Goal: Task Accomplishment & Management: Manage account settings

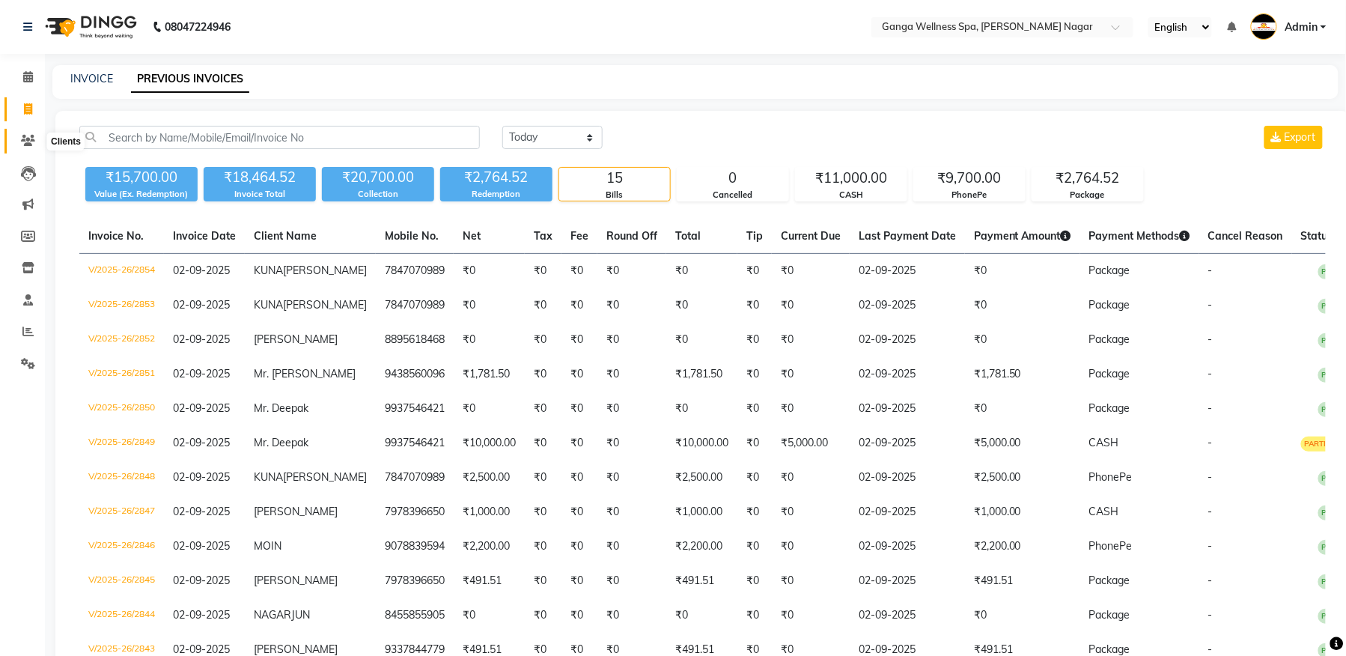
click at [34, 138] on icon at bounding box center [28, 140] width 14 height 11
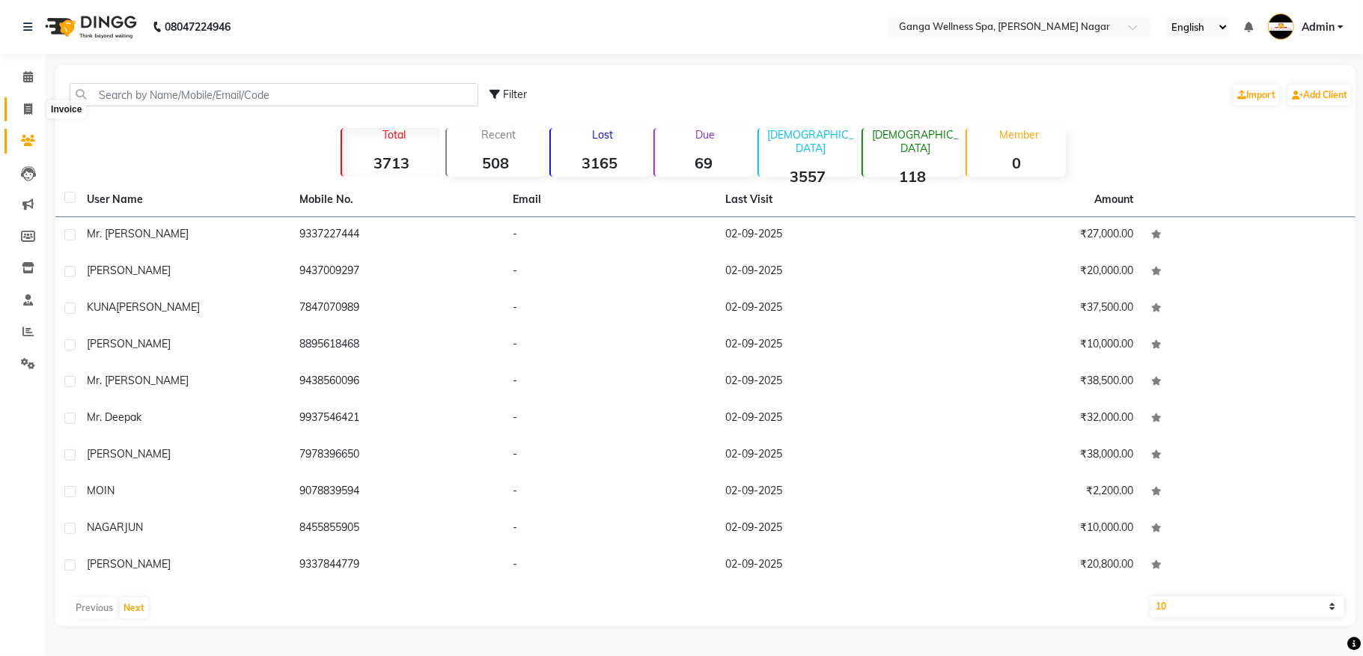
click at [16, 108] on span at bounding box center [28, 109] width 26 height 17
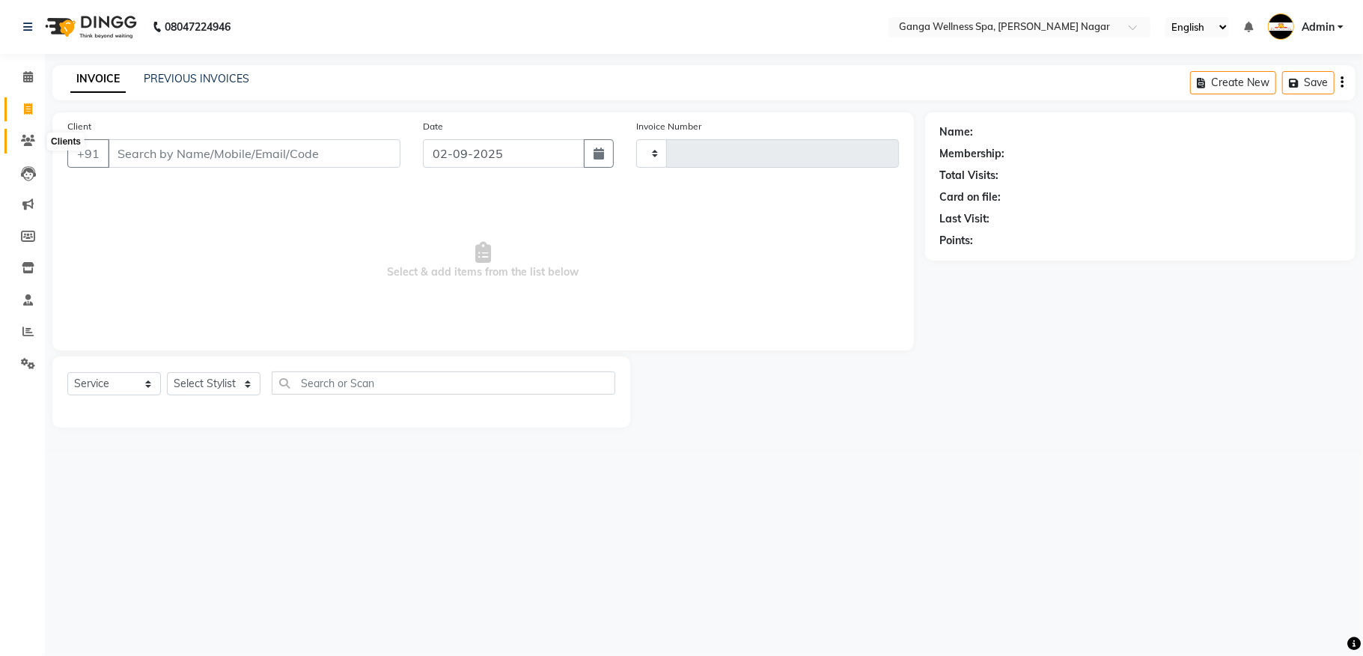
click at [22, 136] on icon at bounding box center [28, 140] width 14 height 11
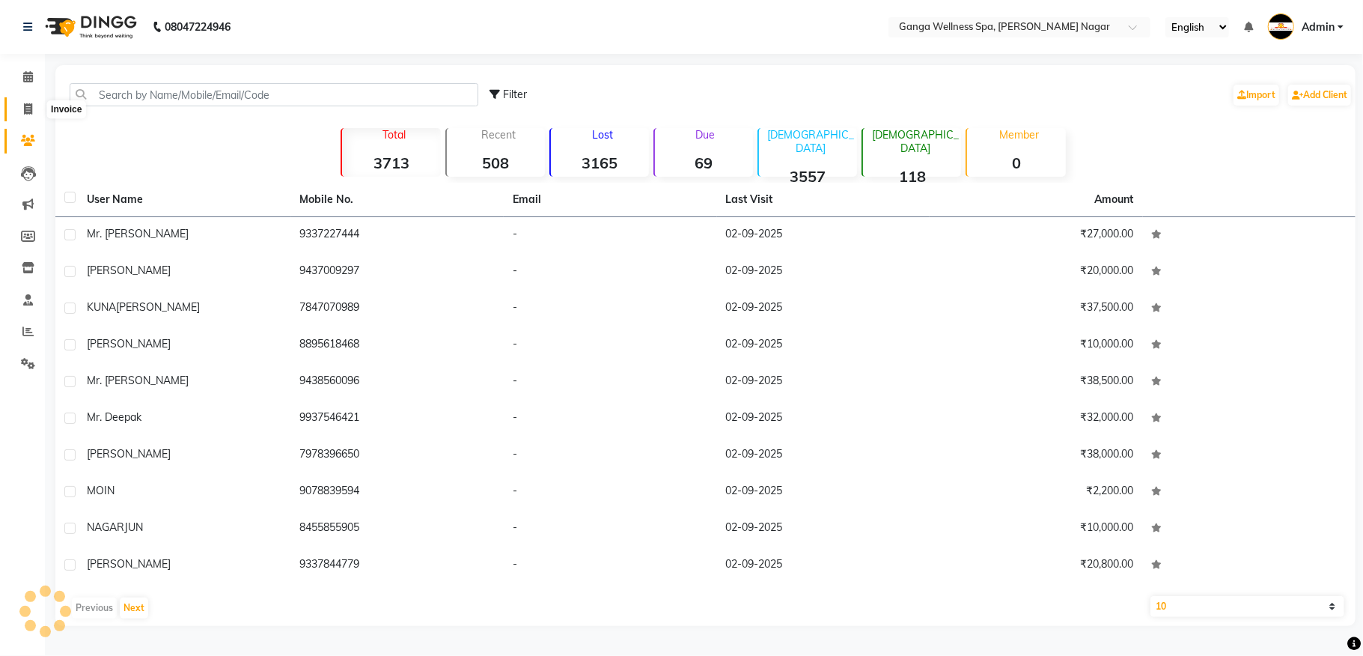
click at [33, 106] on span at bounding box center [28, 109] width 26 height 17
select select "service"
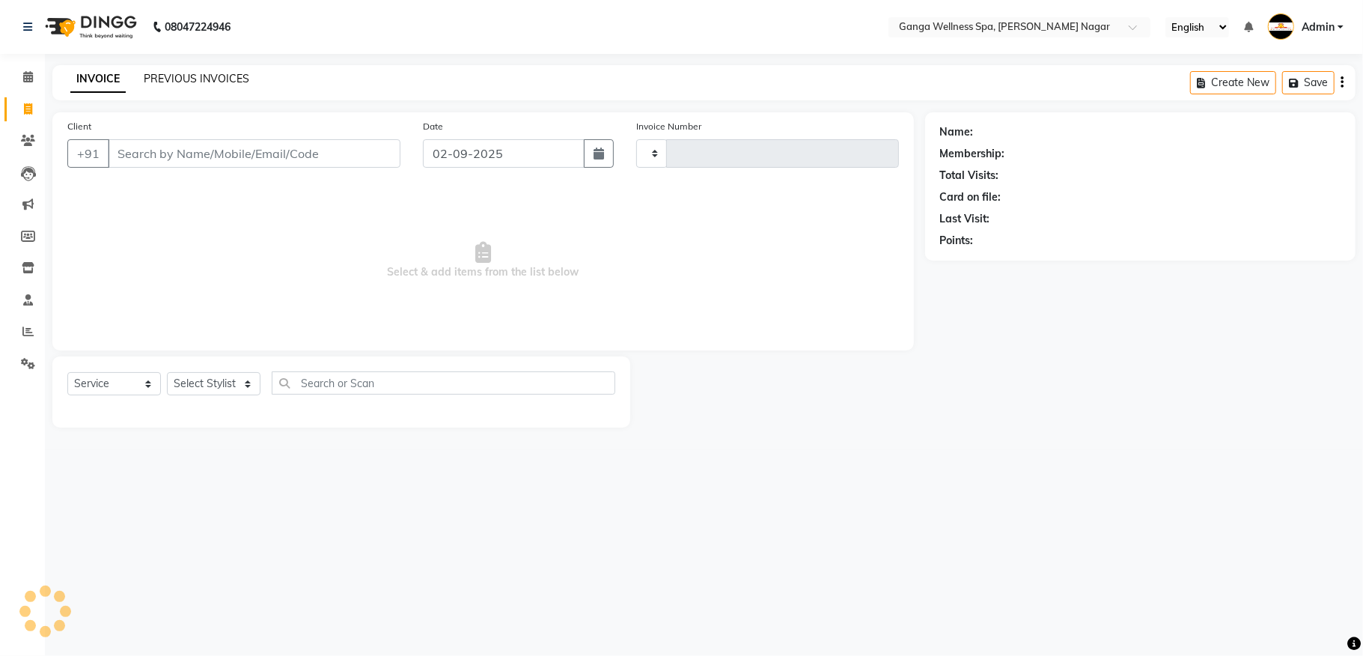
type input "2857"
select select "762"
click at [183, 75] on link "PREVIOUS INVOICES" at bounding box center [197, 78] width 106 height 13
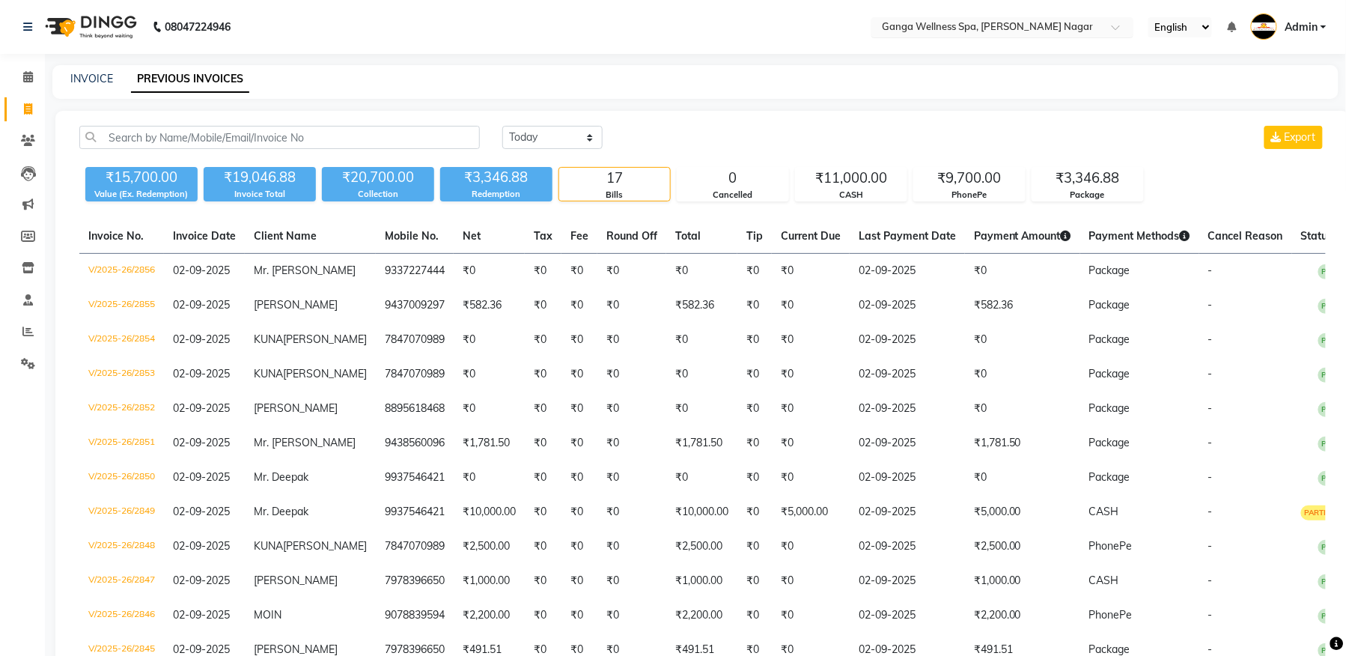
click at [974, 31] on input "text" at bounding box center [987, 28] width 217 height 15
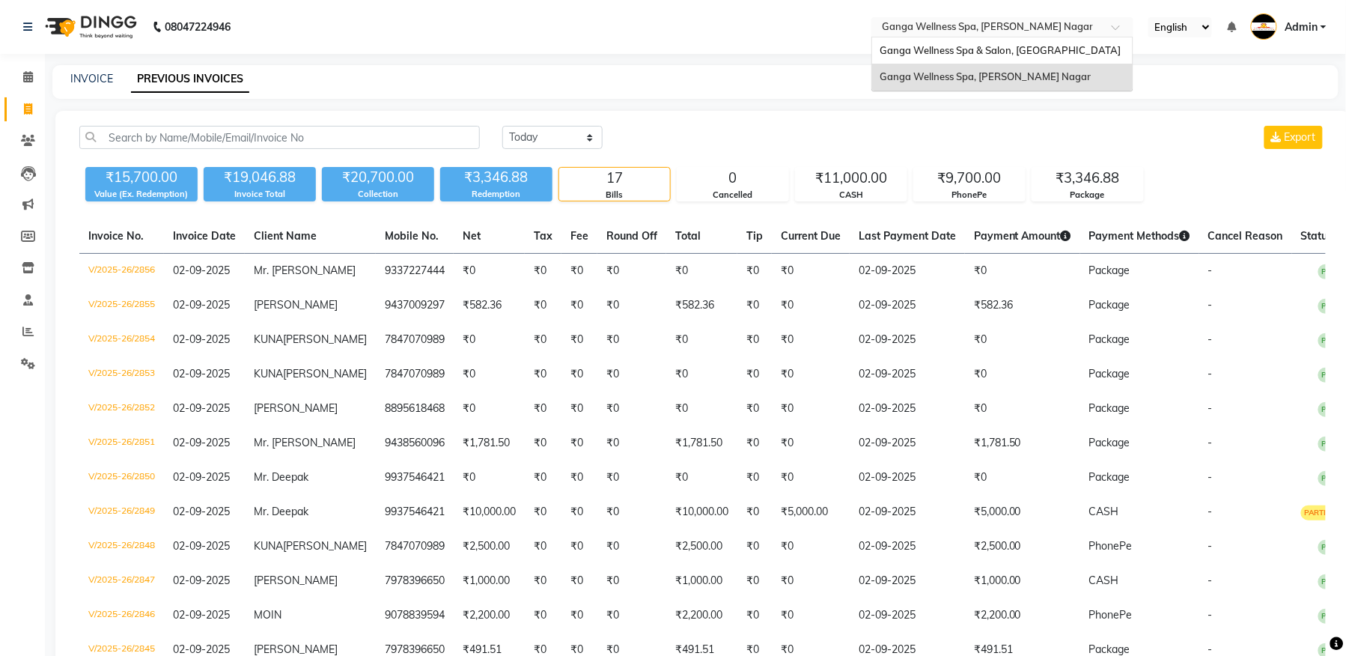
click at [974, 85] on div "Ganga Wellness Spa, [PERSON_NAME] Nagar" at bounding box center [1002, 77] width 260 height 27
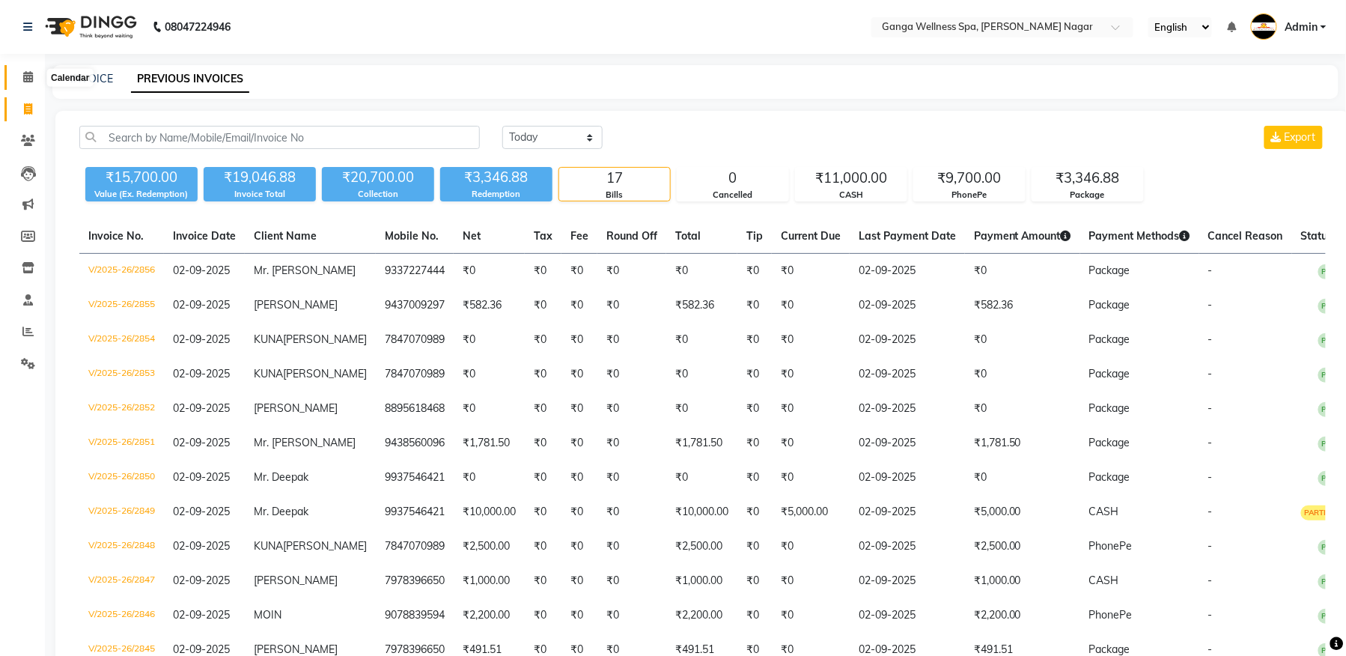
click at [18, 81] on span at bounding box center [28, 77] width 26 height 17
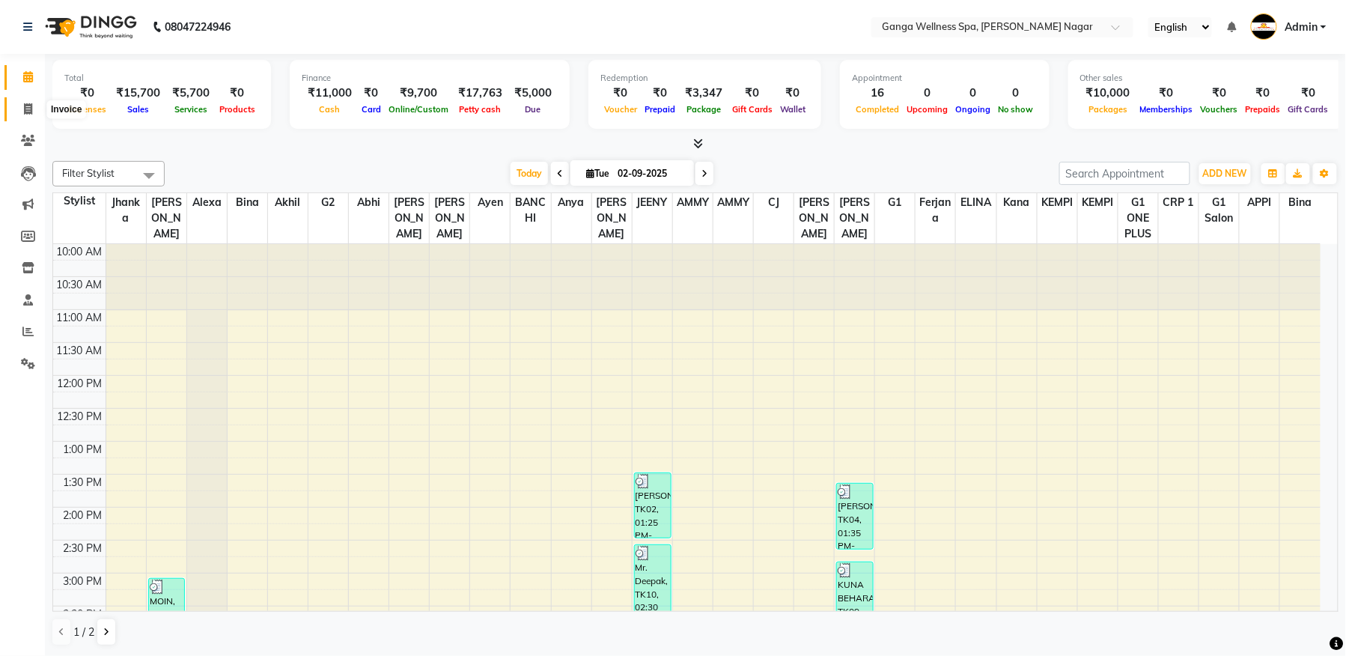
click at [27, 114] on icon at bounding box center [28, 108] width 8 height 11
select select "service"
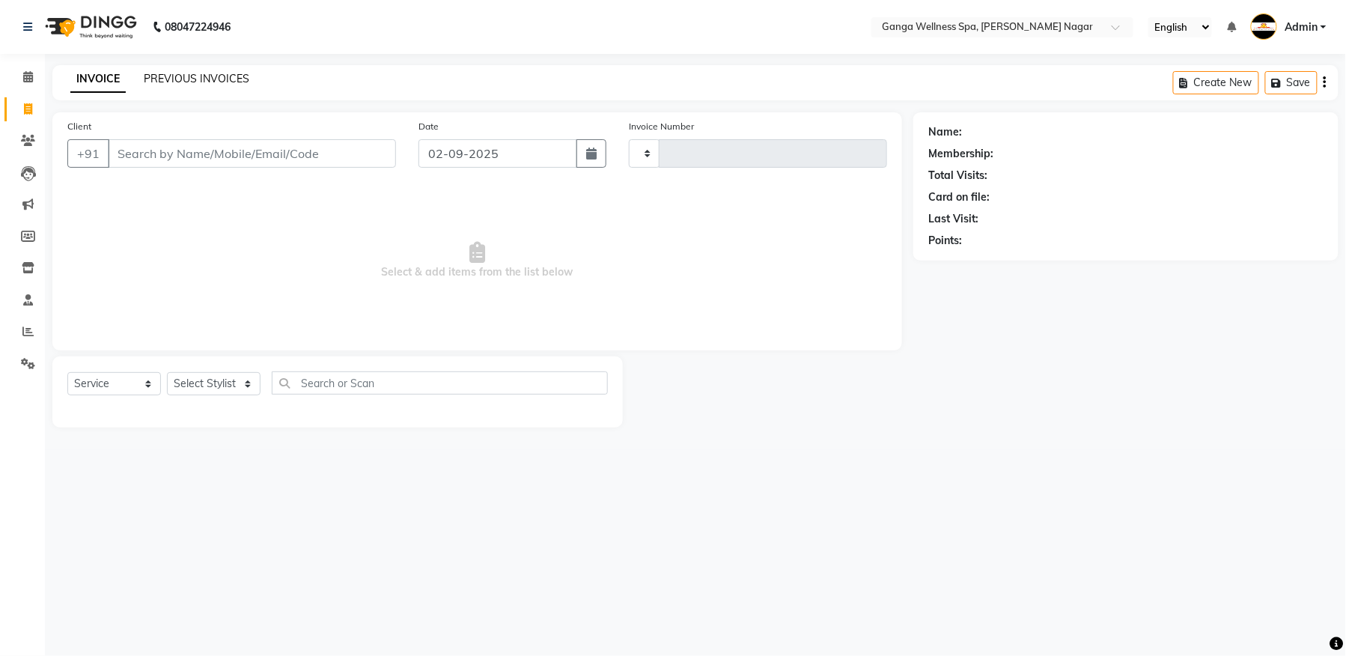
type input "2857"
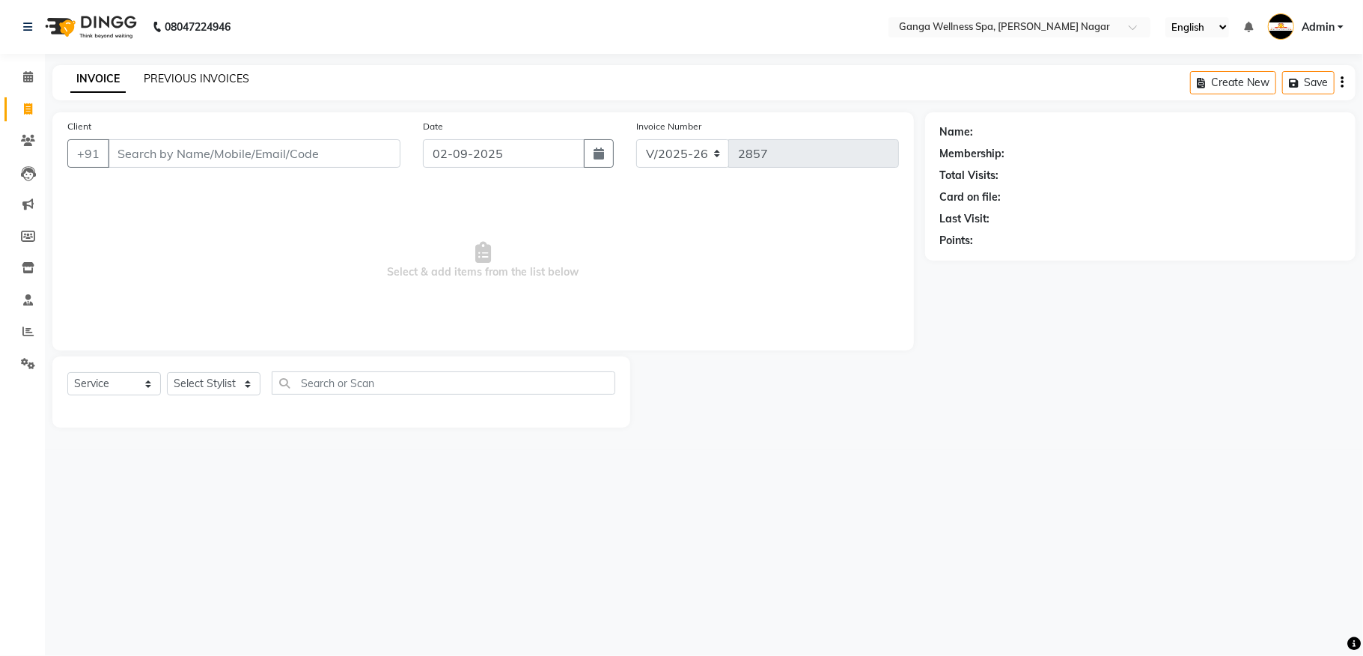
click at [162, 81] on link "PREVIOUS INVOICES" at bounding box center [197, 78] width 106 height 13
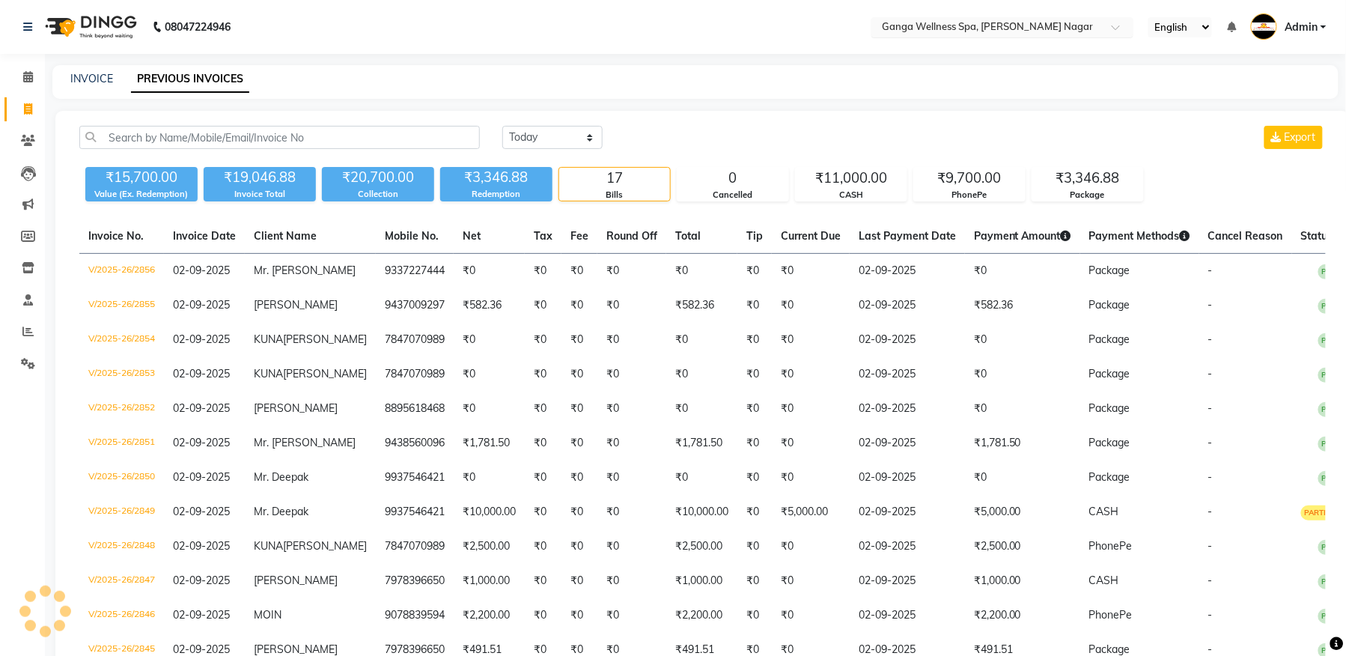
click at [974, 24] on input "text" at bounding box center [987, 28] width 217 height 15
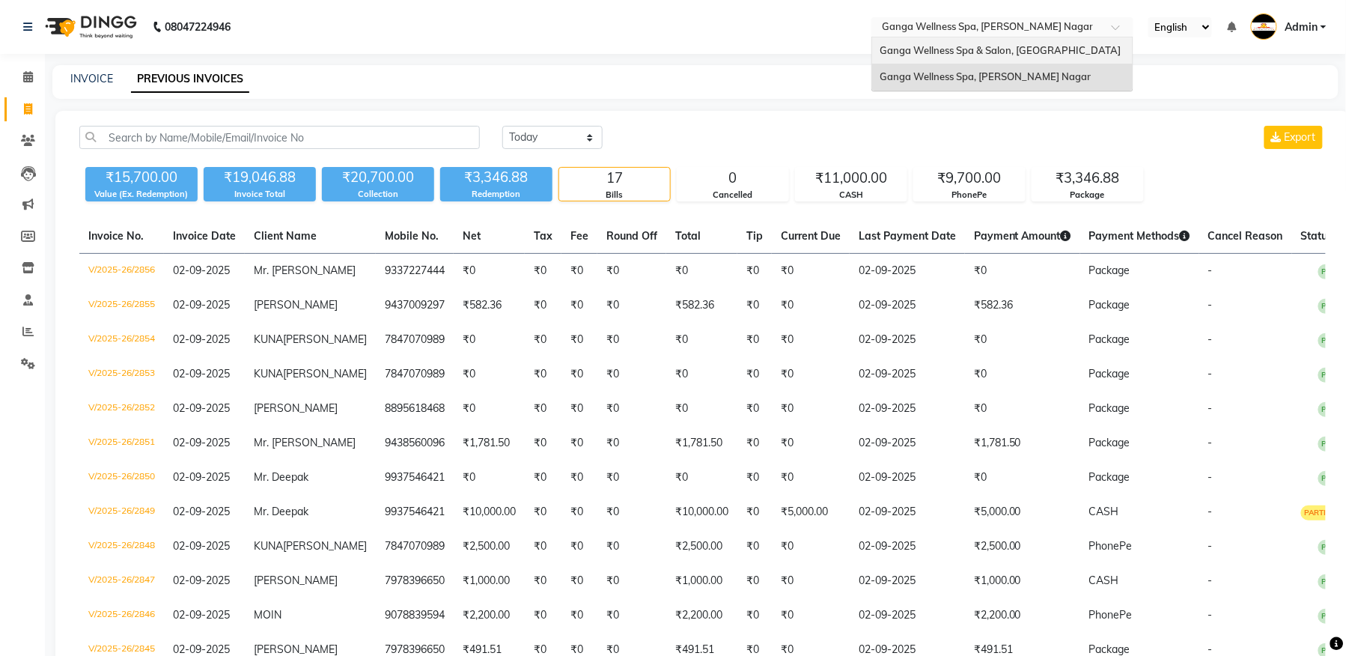
click at [965, 49] on span "Ganga Wellness Spa & Salon, [GEOGRAPHIC_DATA]" at bounding box center [999, 50] width 241 height 12
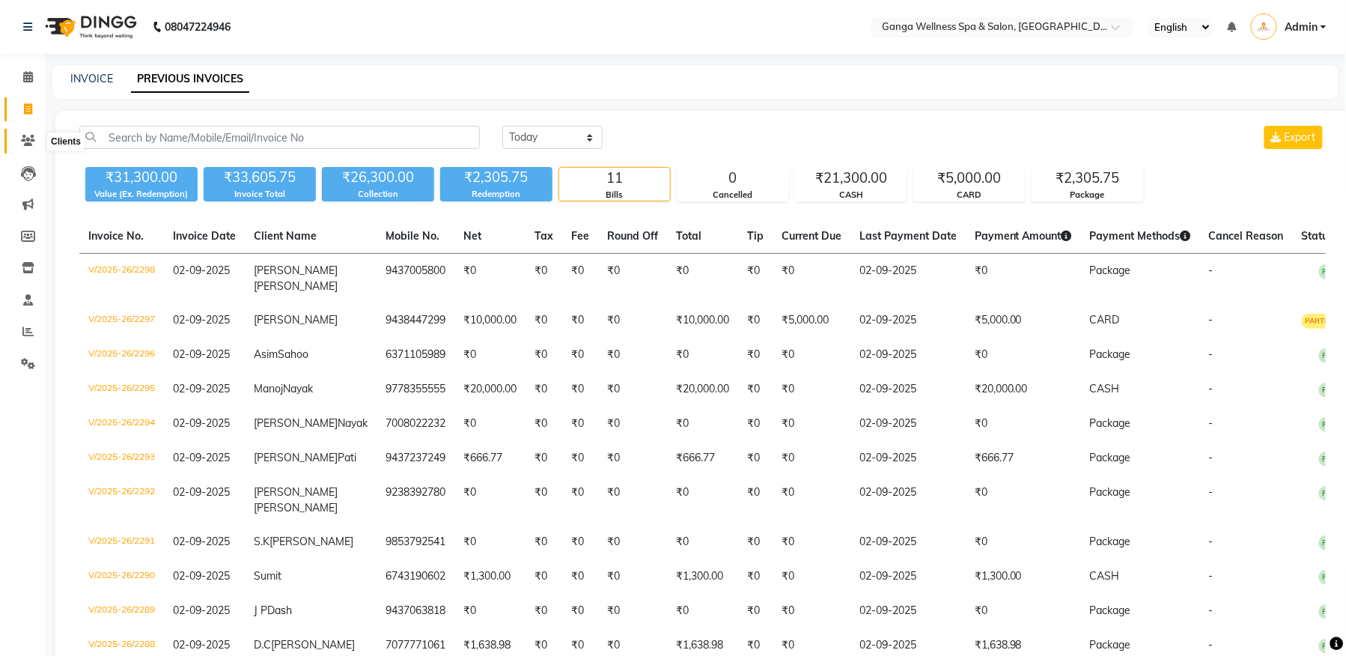
click at [34, 144] on icon at bounding box center [28, 140] width 14 height 11
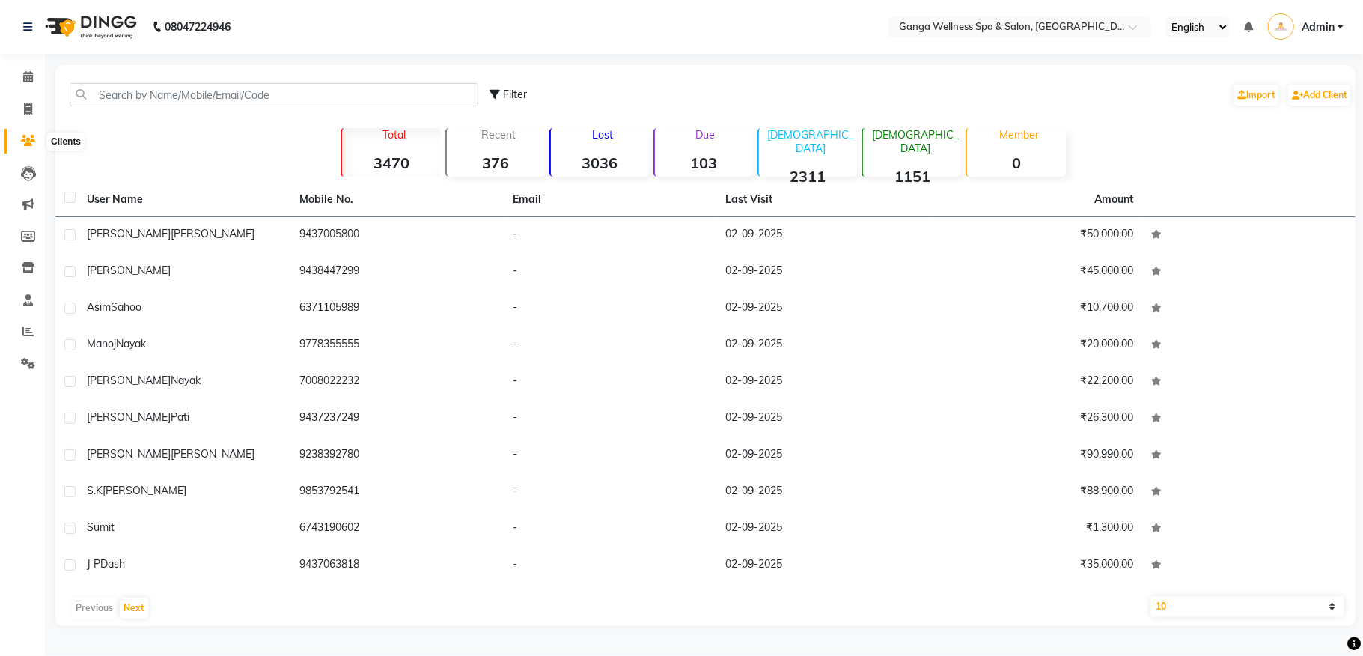
click at [25, 136] on icon at bounding box center [28, 140] width 14 height 11
click at [1294, 31] on link "Admin" at bounding box center [1306, 27] width 76 height 25
click at [1257, 112] on link "Sign out" at bounding box center [1266, 107] width 137 height 23
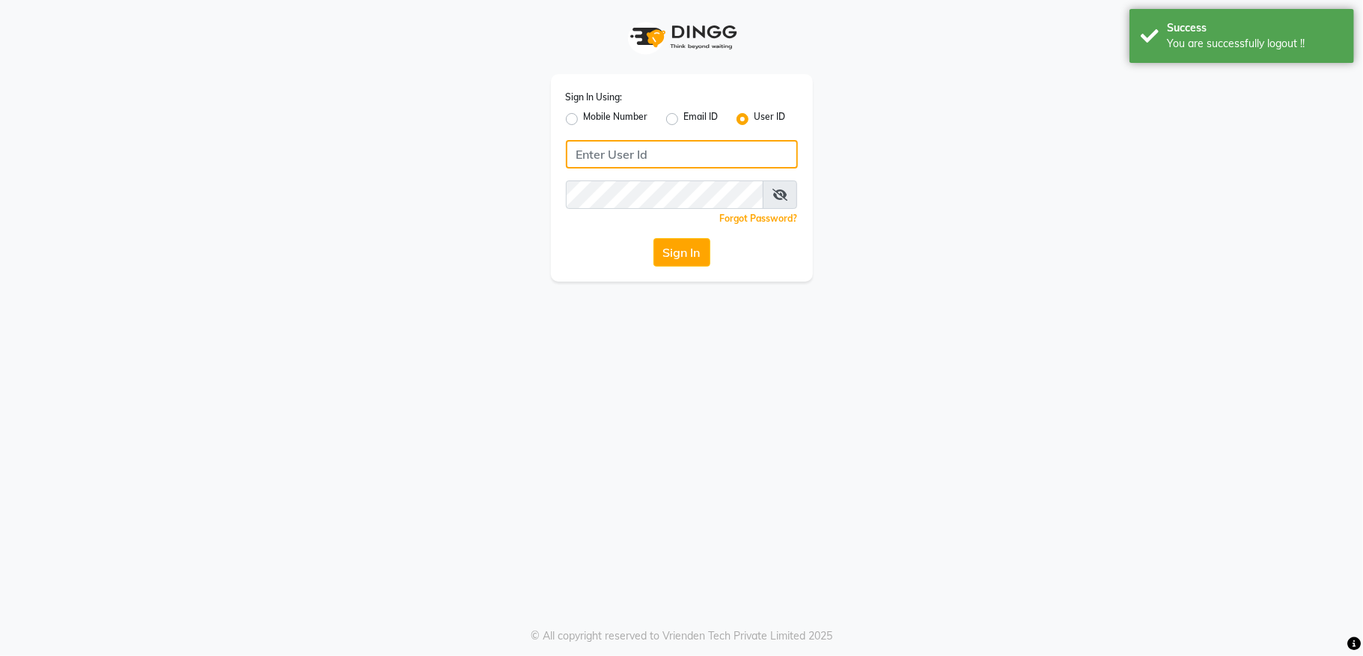
type input "9035164285"
click at [584, 121] on label "Mobile Number" at bounding box center [616, 119] width 64 height 18
click at [584, 120] on input "Mobile Number" at bounding box center [589, 115] width 10 height 10
radio input "true"
radio input "false"
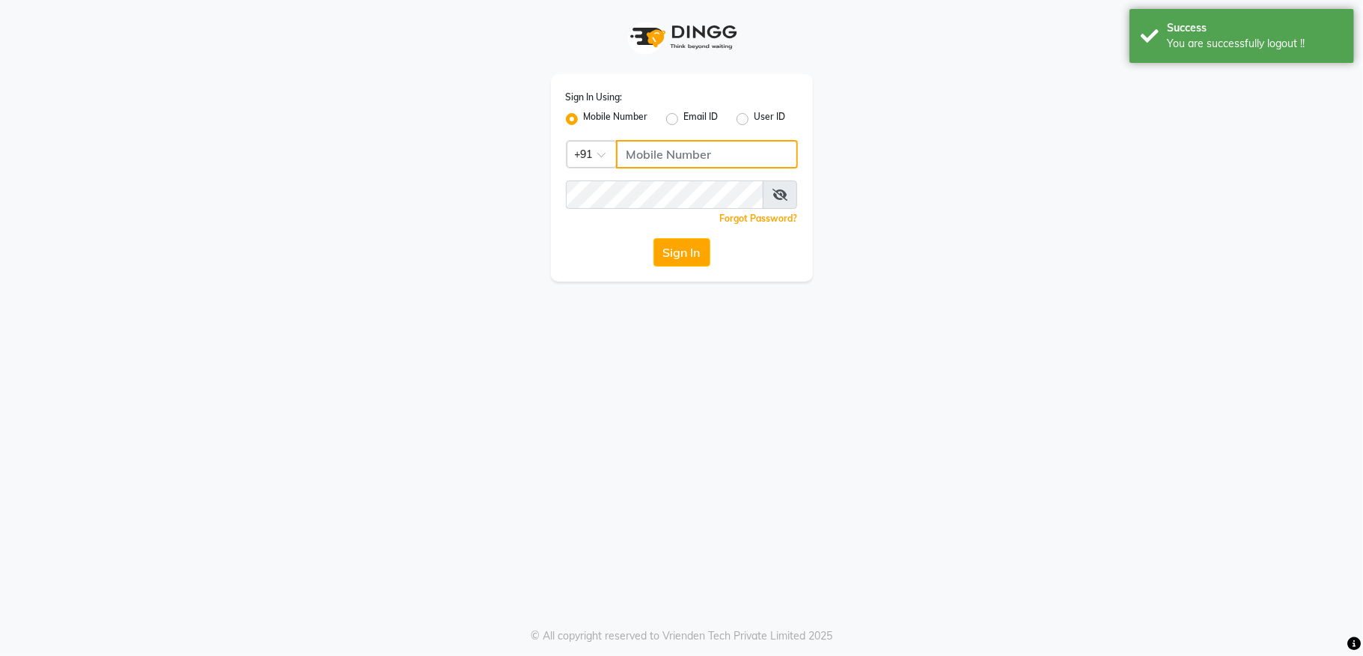
click at [635, 159] on input "Username" at bounding box center [707, 154] width 182 height 28
type input "9035164285"
click at [773, 190] on icon at bounding box center [779, 195] width 15 height 12
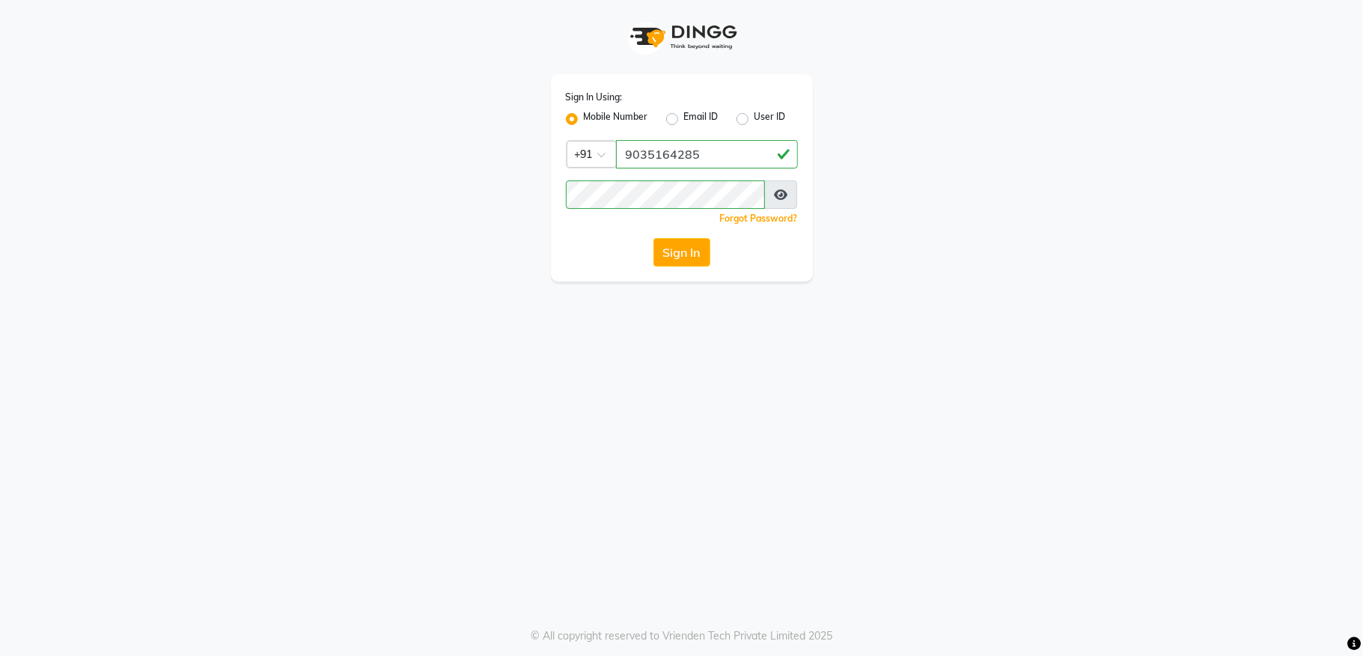
click at [770, 219] on link "Forgot Password?" at bounding box center [759, 218] width 78 height 11
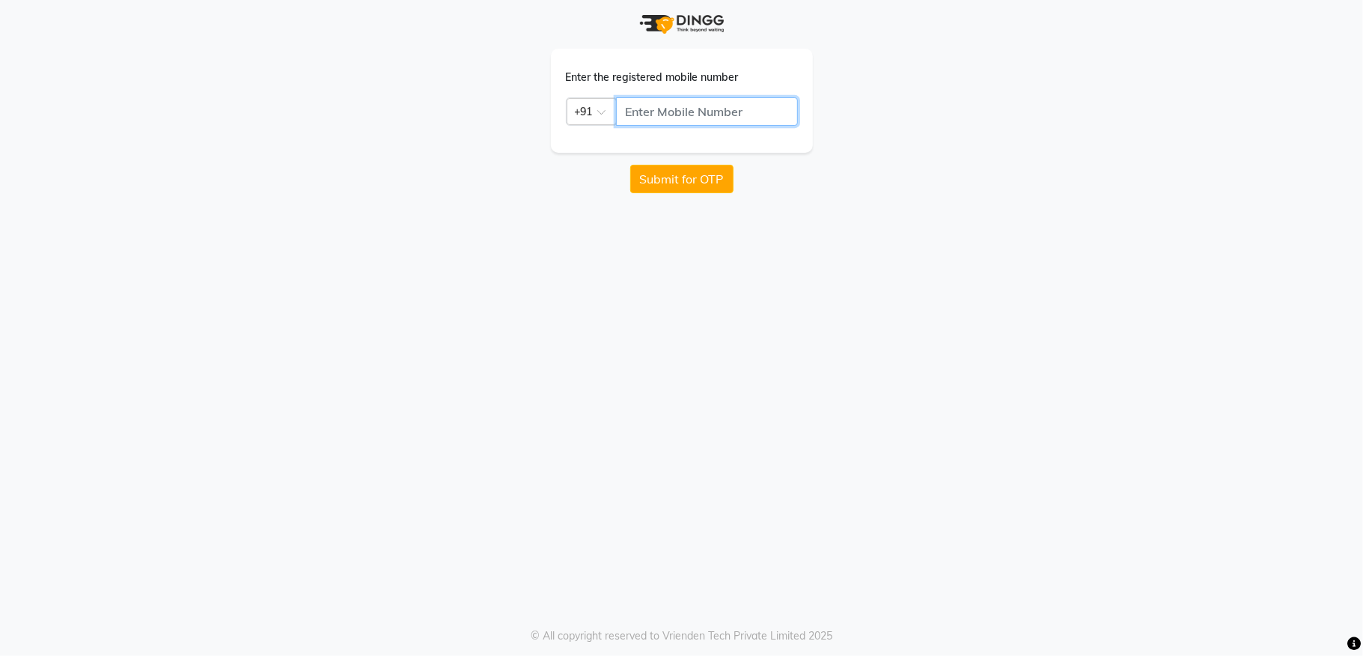
click at [696, 99] on input "text" at bounding box center [707, 111] width 182 height 28
type input "9035164285"
click at [717, 192] on button "Submit for OTP" at bounding box center [681, 179] width 103 height 28
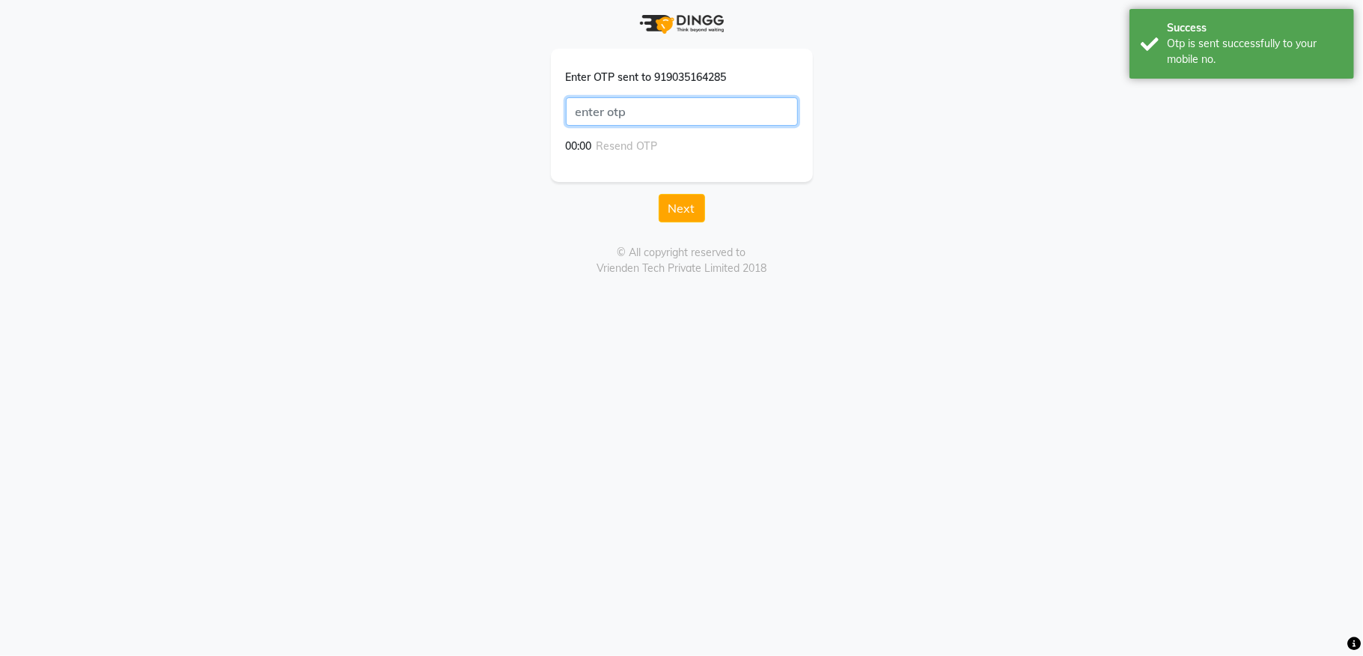
click at [638, 115] on input "text" at bounding box center [682, 111] width 232 height 28
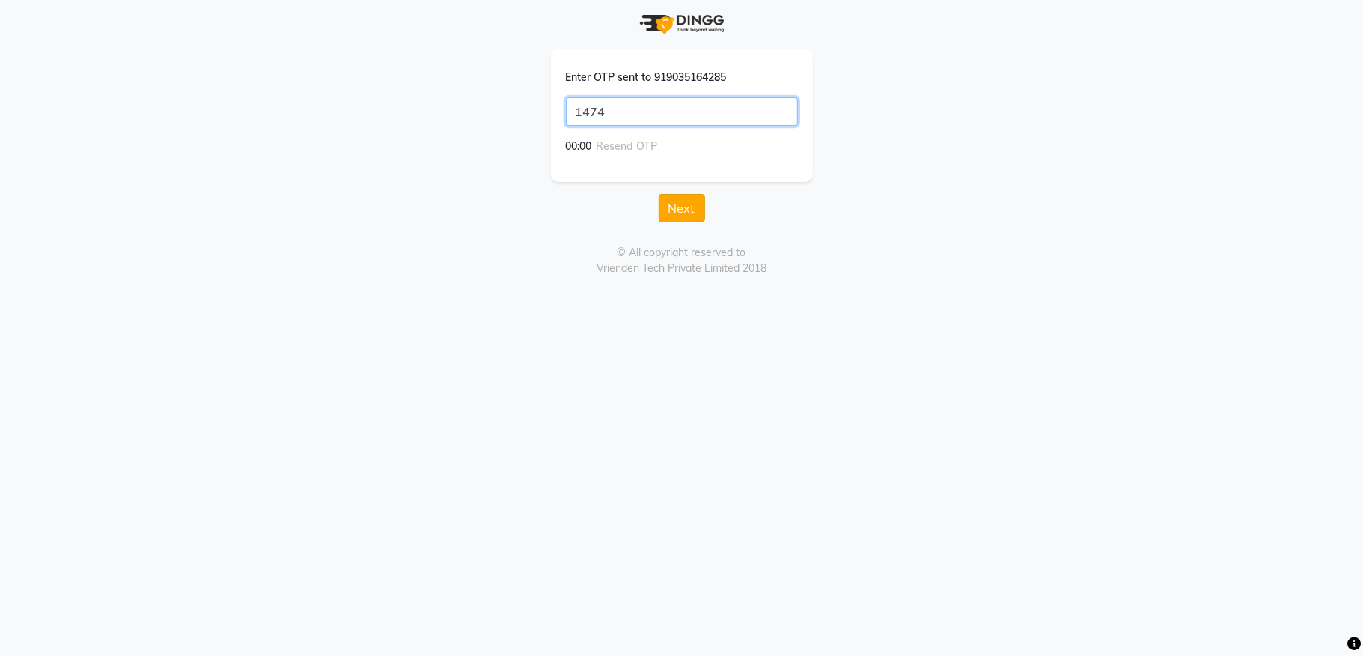
type input "1474"
click at [680, 202] on button "Next" at bounding box center [682, 208] width 46 height 28
click at [669, 184] on button "Save" at bounding box center [682, 191] width 48 height 28
click at [666, 219] on button "Save" at bounding box center [682, 216] width 48 height 28
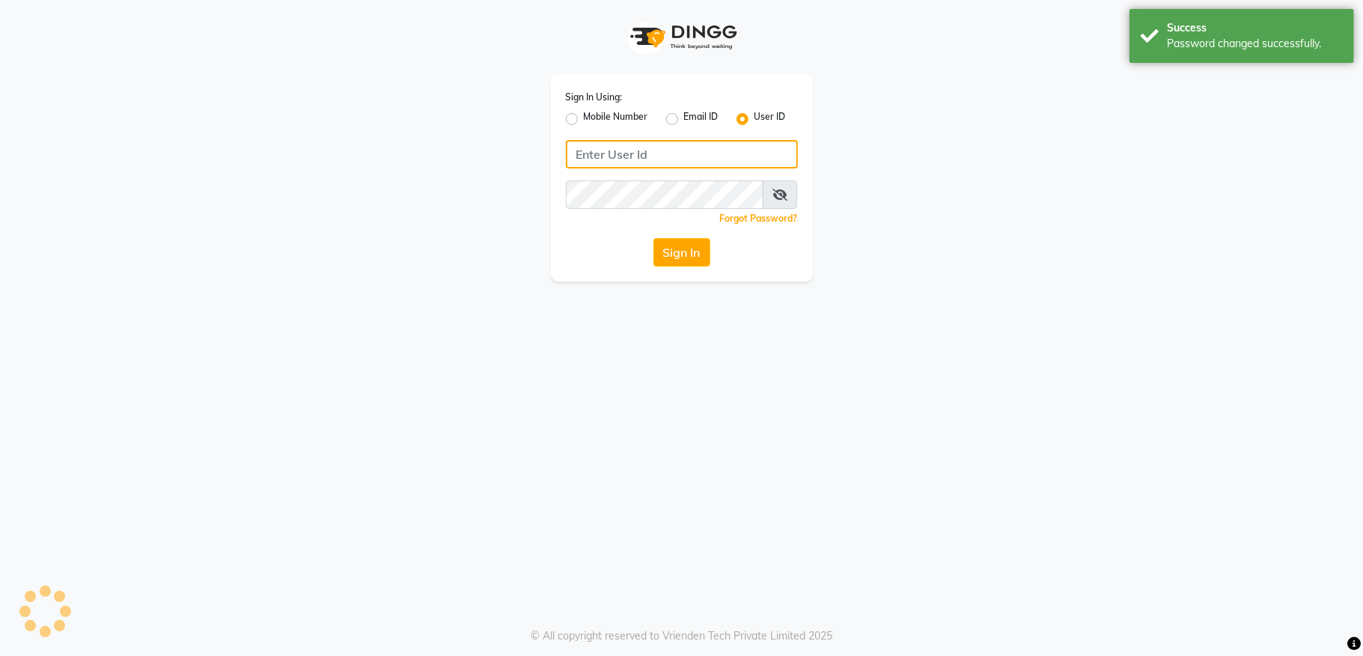
type input "9035164285"
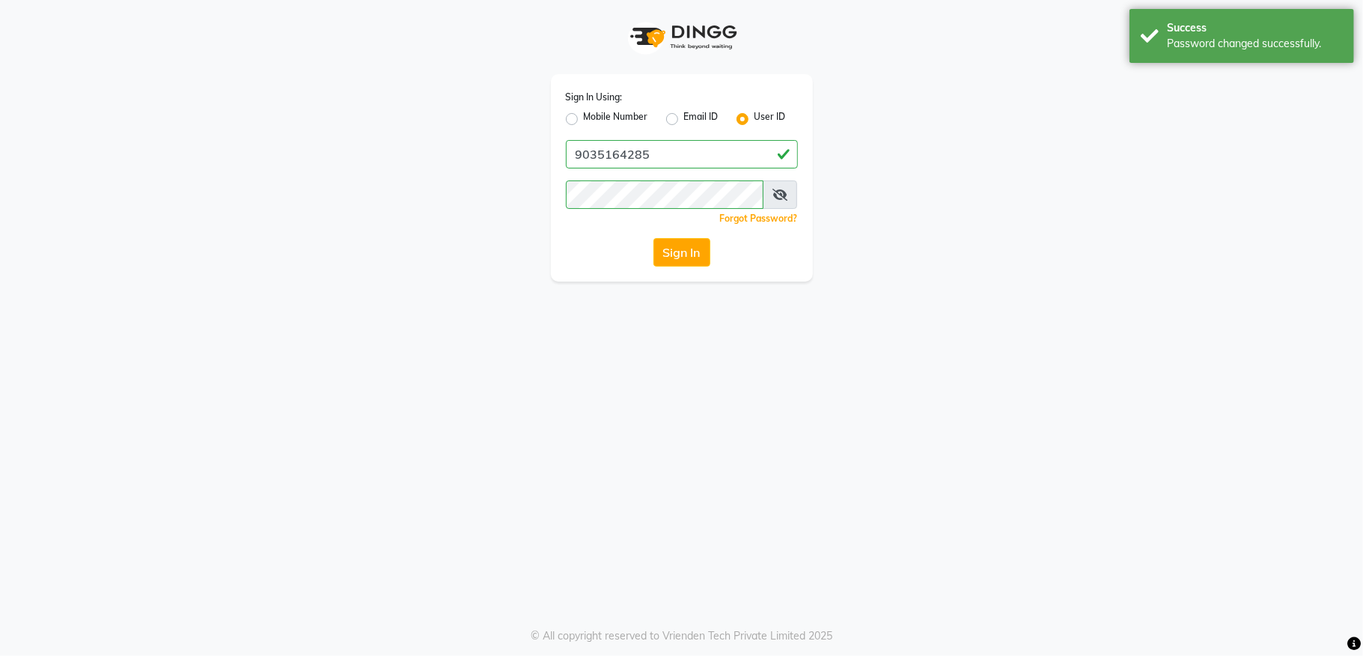
click at [584, 121] on label "Mobile Number" at bounding box center [616, 119] width 64 height 18
click at [584, 120] on input "Mobile Number" at bounding box center [589, 115] width 10 height 10
radio input "true"
radio input "false"
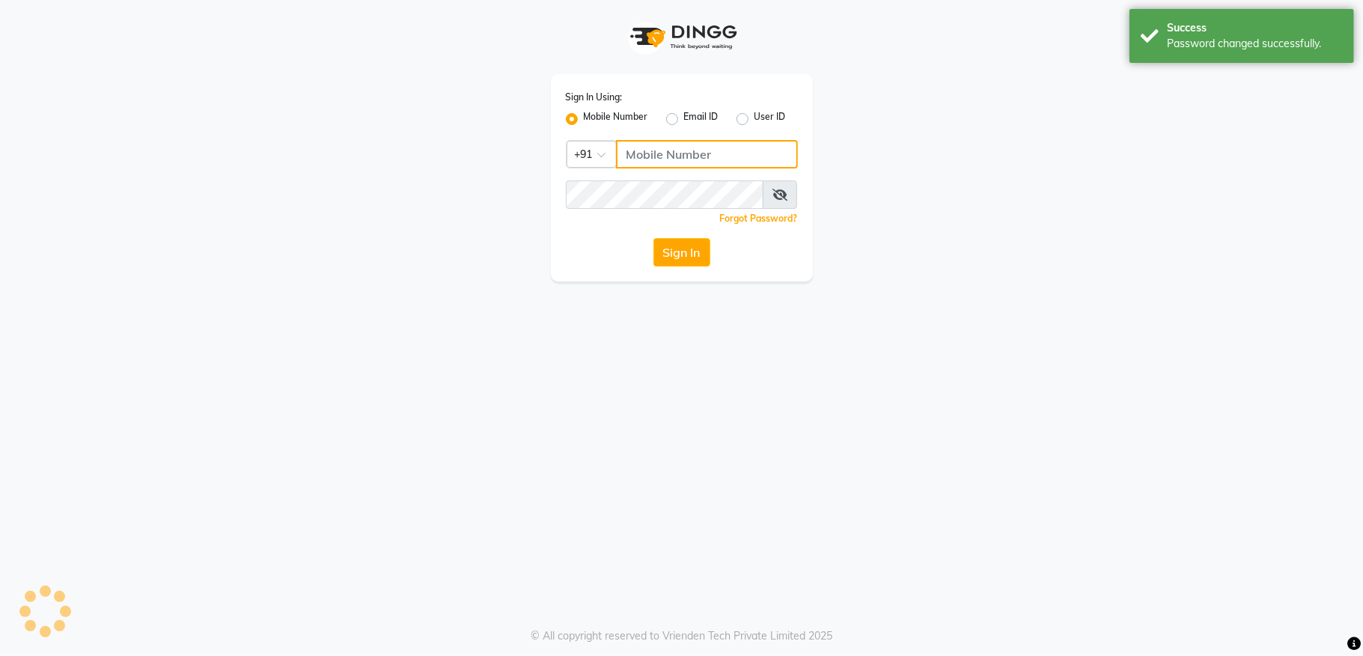
click at [695, 162] on input "Username" at bounding box center [707, 154] width 182 height 28
type input "9035164285"
click at [696, 252] on button "Sign In" at bounding box center [681, 252] width 57 height 28
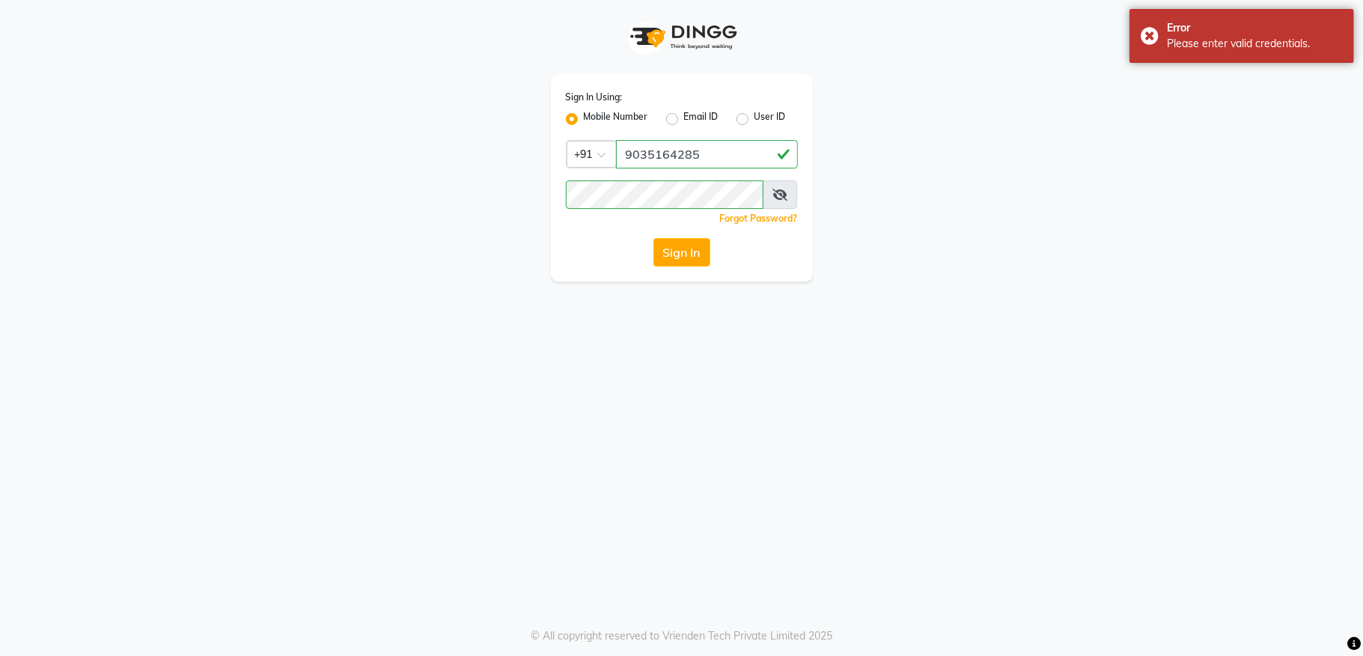
click at [781, 198] on icon at bounding box center [779, 195] width 15 height 12
click at [669, 255] on button "Sign In" at bounding box center [681, 252] width 57 height 28
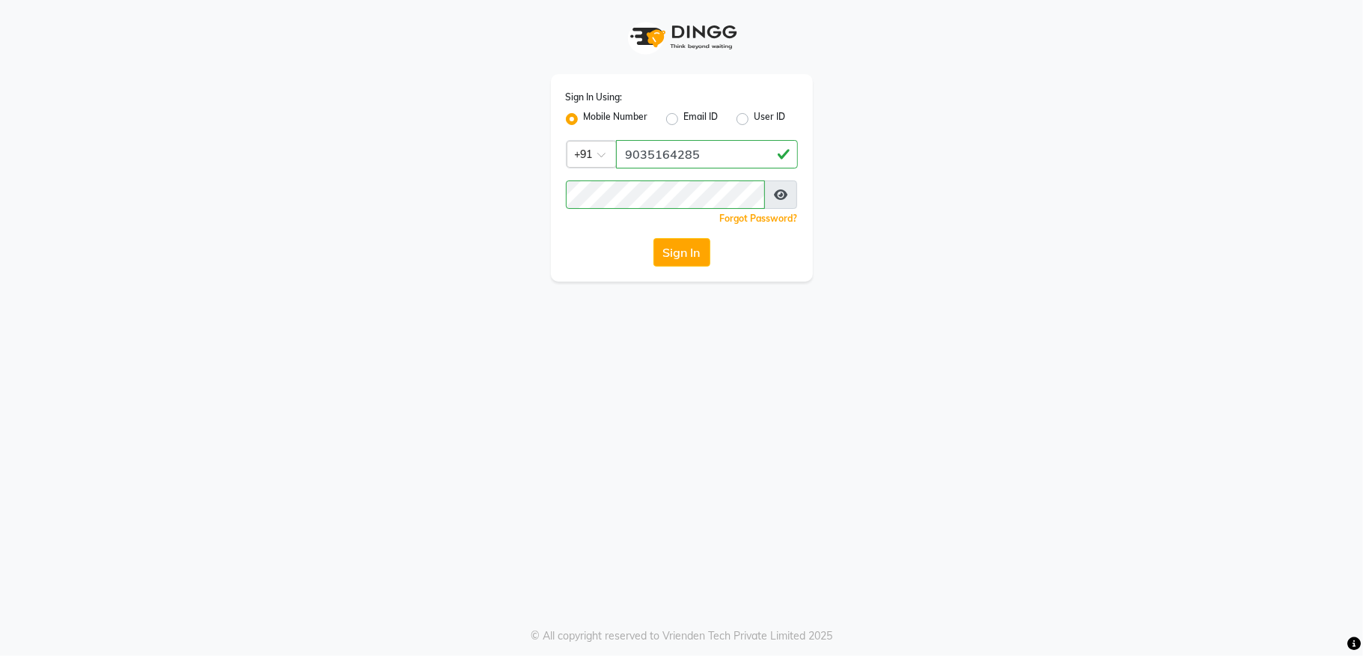
click at [772, 322] on div "Sign In Using: Mobile Number Email ID User ID Country Code × +91 9035164285 Rem…" at bounding box center [681, 328] width 1363 height 656
click at [680, 120] on div "Email ID" at bounding box center [692, 119] width 52 height 18
click at [754, 123] on label "User ID" at bounding box center [769, 119] width 31 height 18
click at [754, 120] on input "User ID" at bounding box center [759, 115] width 10 height 10
radio input "true"
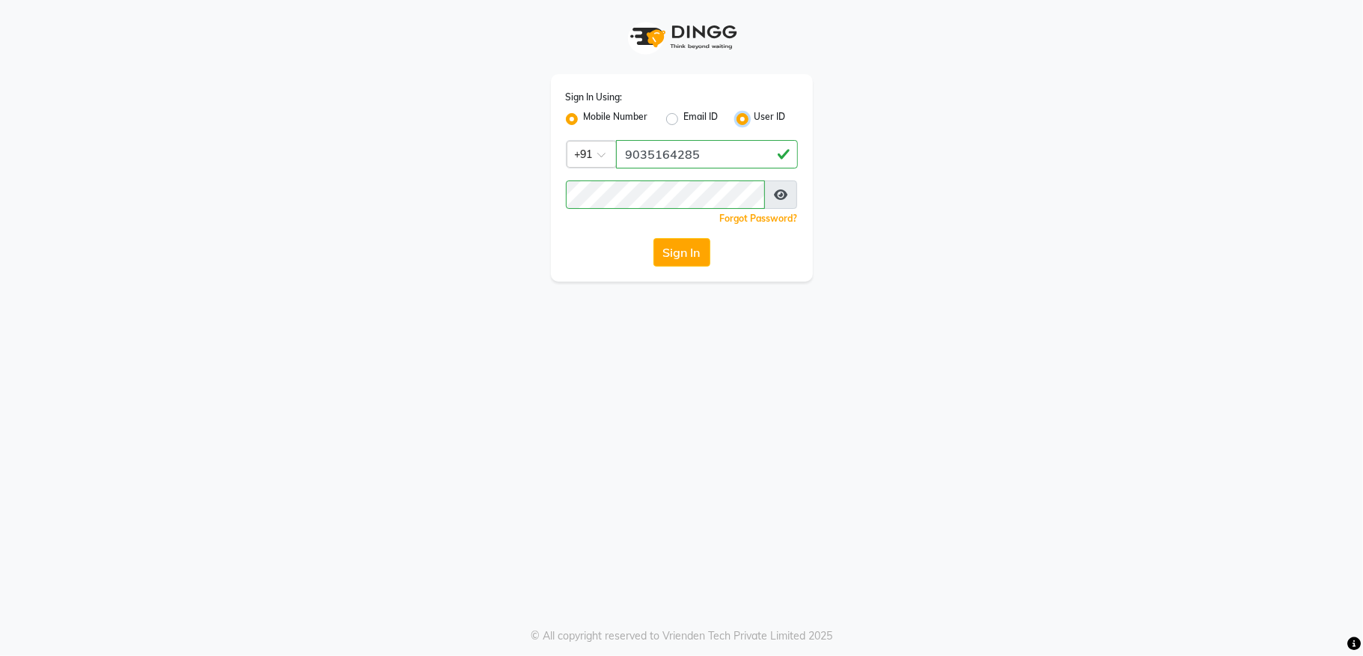
radio input "false"
click at [720, 174] on div "Sign In Using: Mobile Number Email ID User ID Remember me Forgot Password? Sign…" at bounding box center [682, 177] width 262 height 207
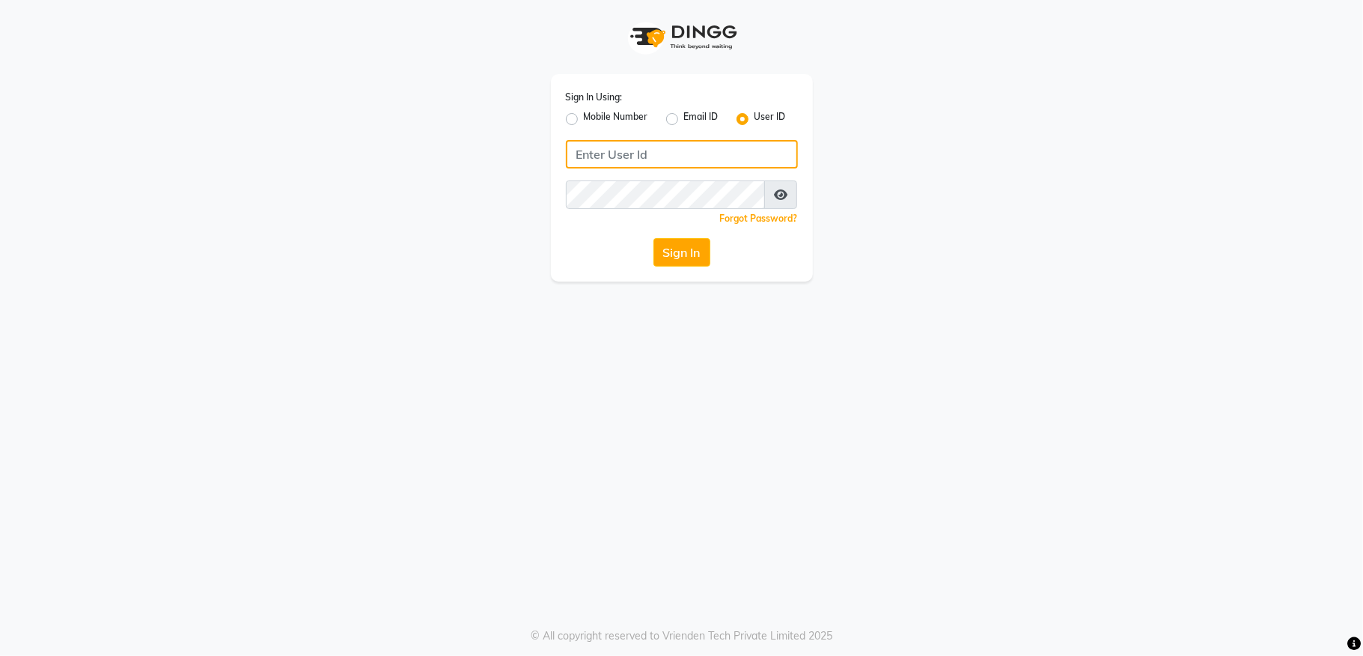
click at [683, 151] on input "Username" at bounding box center [682, 154] width 232 height 28
click at [584, 115] on label "Mobile Number" at bounding box center [616, 119] width 64 height 18
click at [584, 115] on input "Mobile Number" at bounding box center [589, 115] width 10 height 10
radio input "true"
radio input "false"
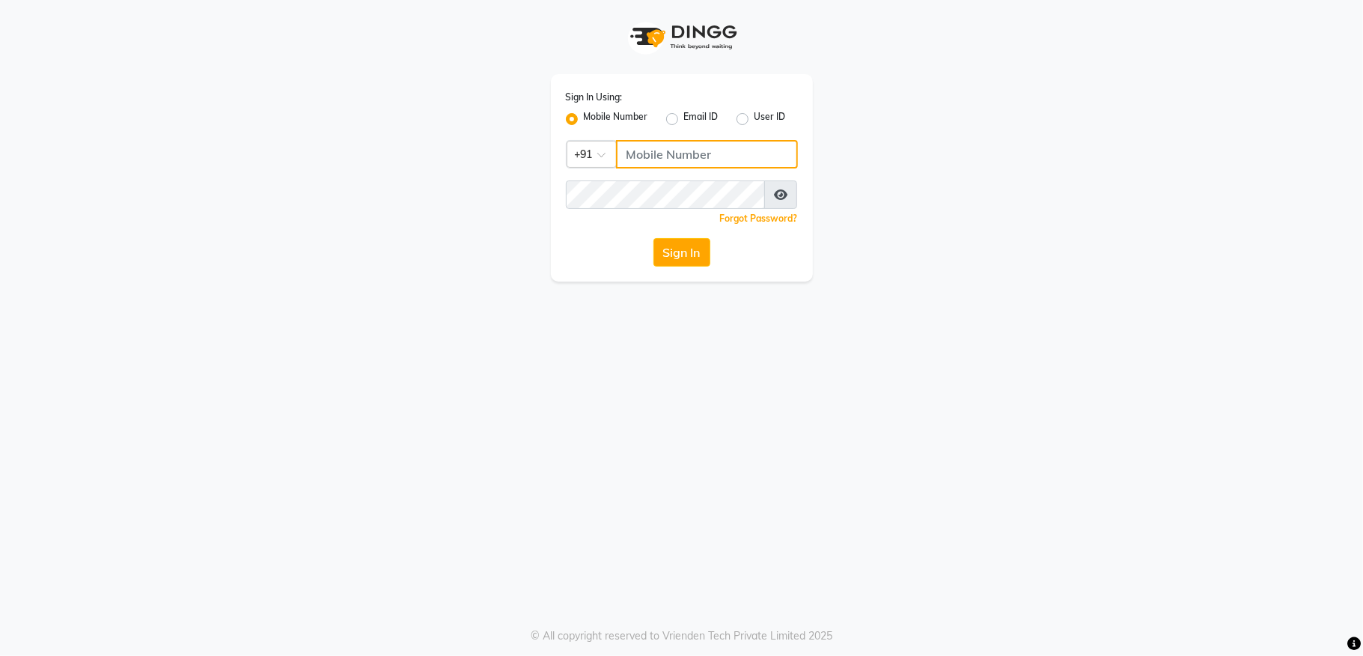
click at [647, 159] on input "Username" at bounding box center [707, 154] width 182 height 28
click at [674, 254] on button "Sign In" at bounding box center [681, 252] width 57 height 28
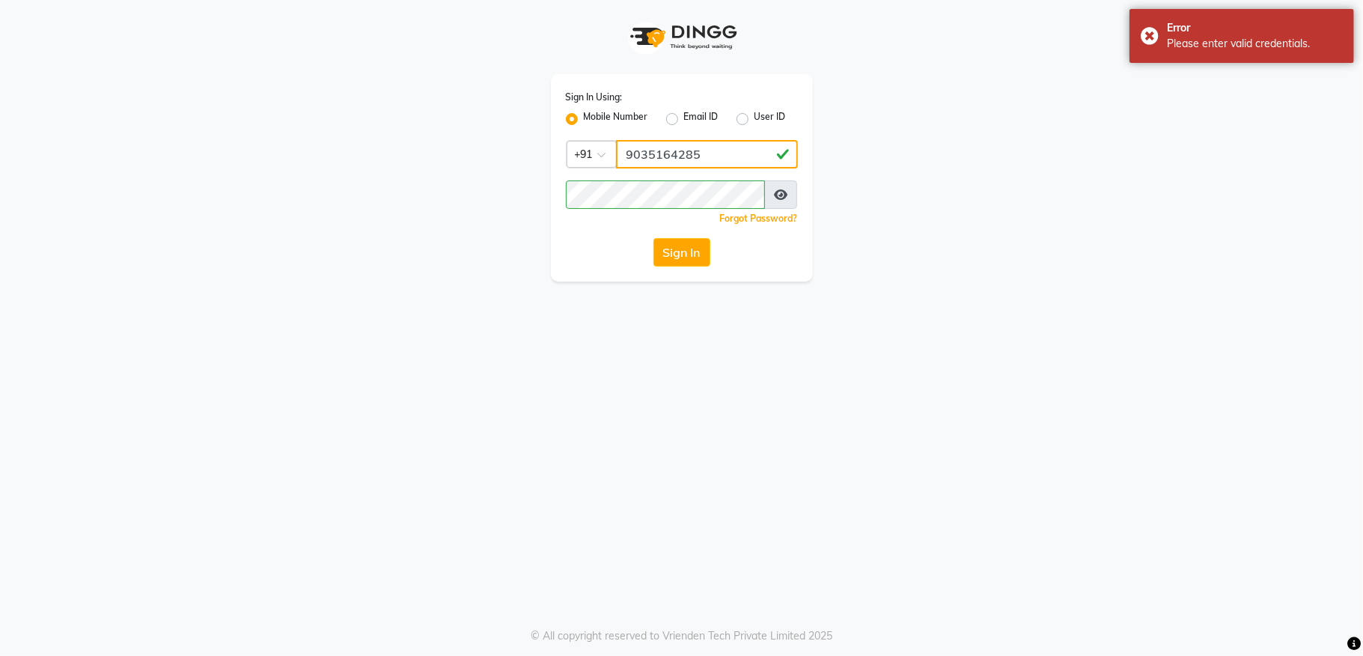
click at [730, 162] on input "9035164285" at bounding box center [707, 154] width 182 height 28
click at [674, 243] on button "Sign In" at bounding box center [681, 252] width 57 height 28
click at [739, 156] on input "7008864084" at bounding box center [707, 154] width 182 height 28
click at [686, 243] on button "Sign In" at bounding box center [681, 252] width 57 height 28
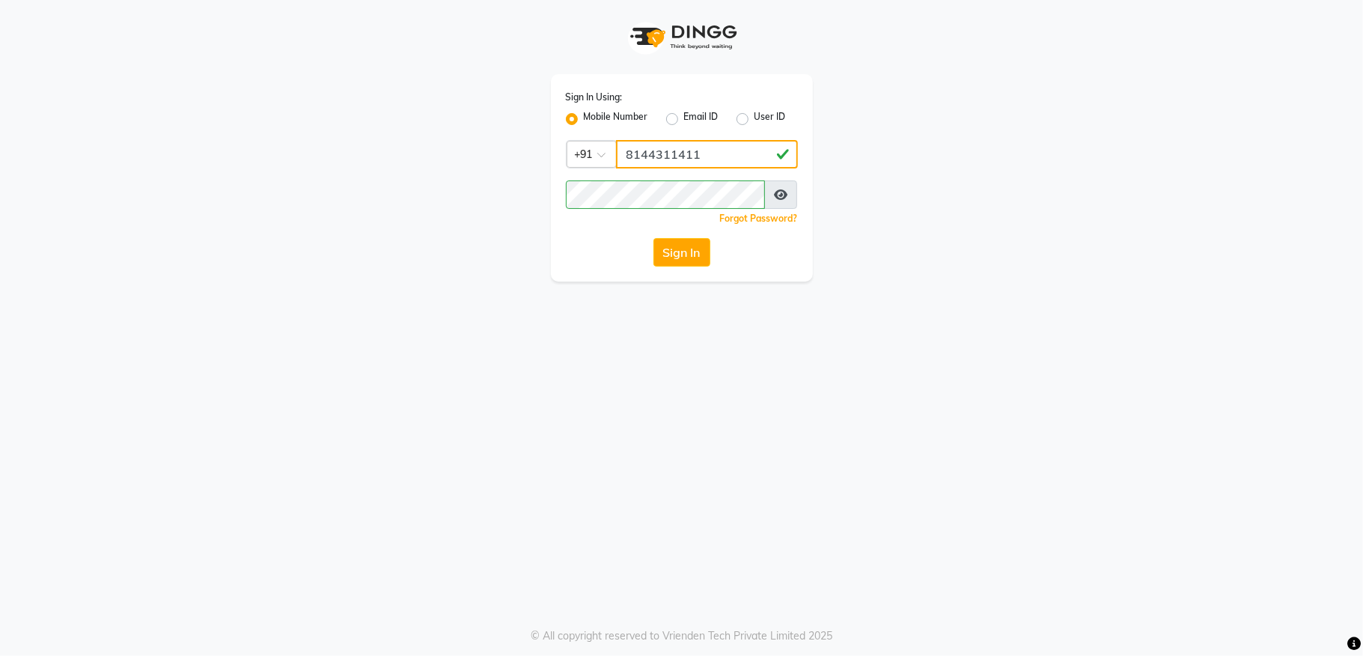
click at [711, 162] on input "8144311411" at bounding box center [707, 154] width 182 height 28
click at [684, 241] on button "Sign In" at bounding box center [681, 252] width 57 height 28
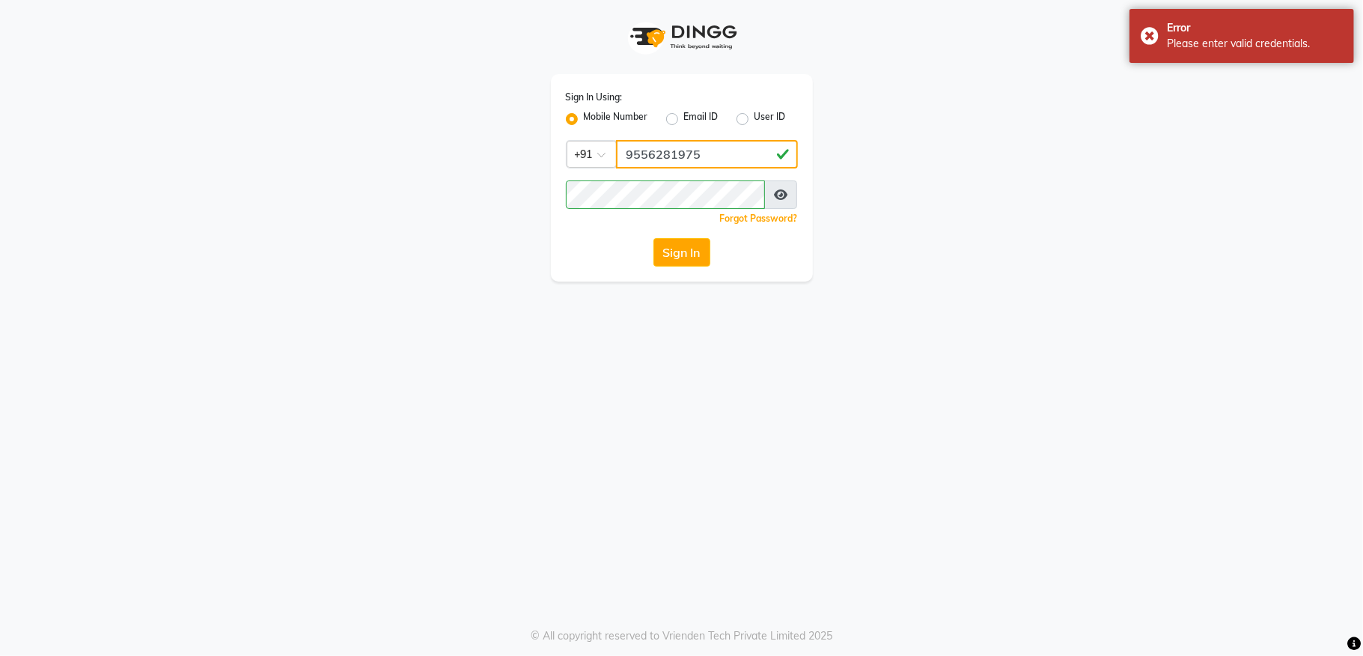
click at [720, 156] on input "9556281975" at bounding box center [707, 154] width 182 height 28
type input "9658649576"
click at [675, 157] on input "9658649576" at bounding box center [707, 154] width 182 height 28
click at [668, 247] on button "Sign In" at bounding box center [681, 252] width 57 height 28
click at [669, 145] on input "9658649576" at bounding box center [707, 154] width 182 height 28
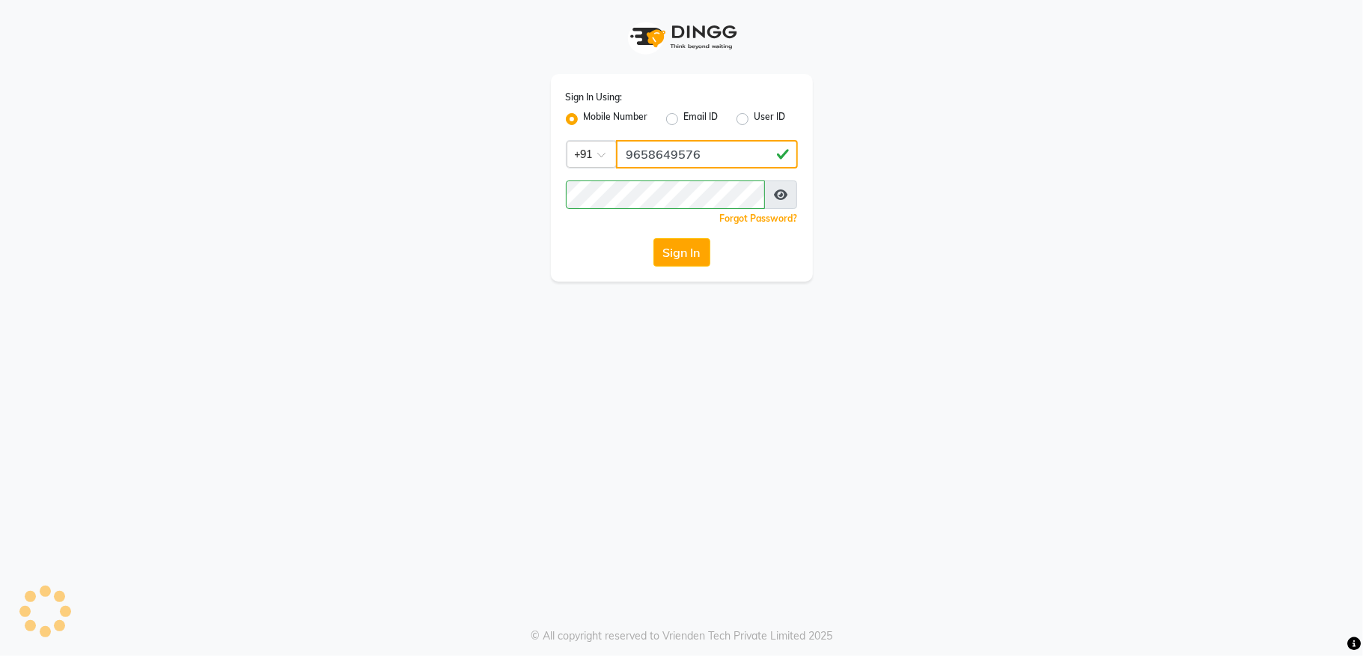
click at [735, 156] on input "9658649576" at bounding box center [707, 154] width 182 height 28
type input "9"
click at [754, 121] on label "User ID" at bounding box center [769, 119] width 31 height 18
click at [754, 120] on input "User ID" at bounding box center [759, 115] width 10 height 10
radio input "true"
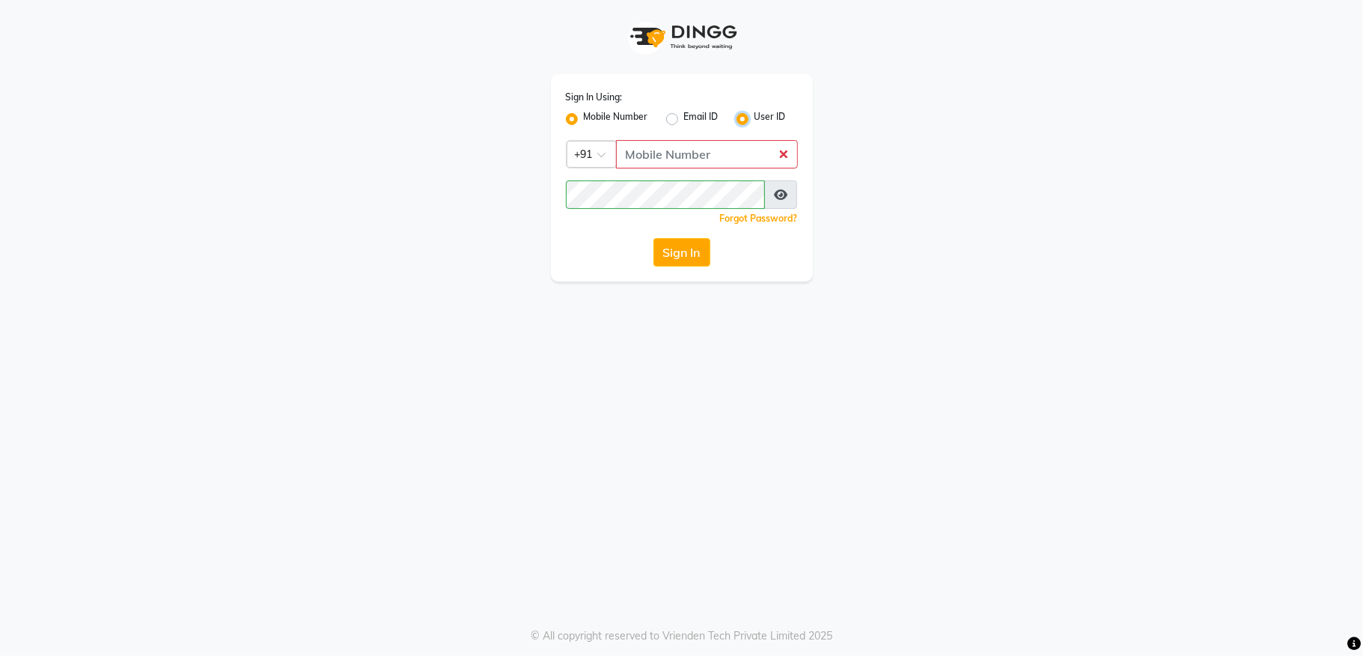
radio input "false"
click at [645, 162] on input "Username" at bounding box center [682, 154] width 232 height 28
type input "a"
